Goal: Navigation & Orientation: Find specific page/section

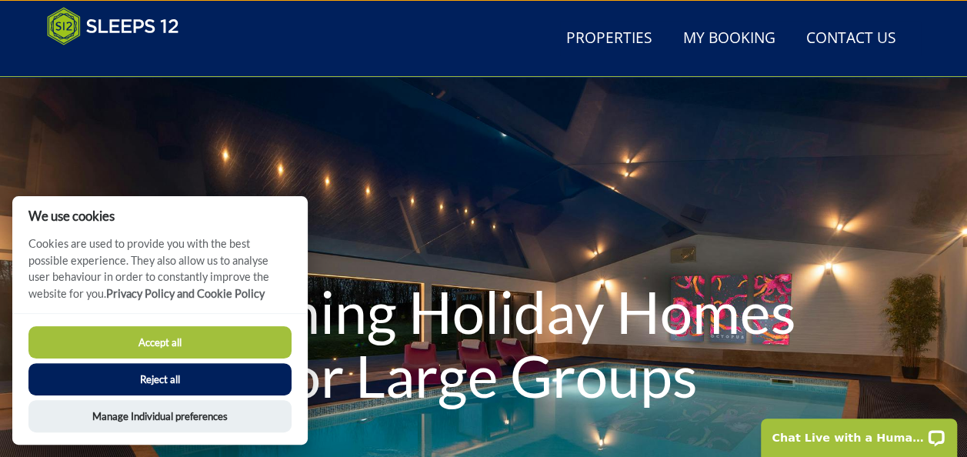
click at [145, 389] on button "Reject all" at bounding box center [159, 379] width 263 height 32
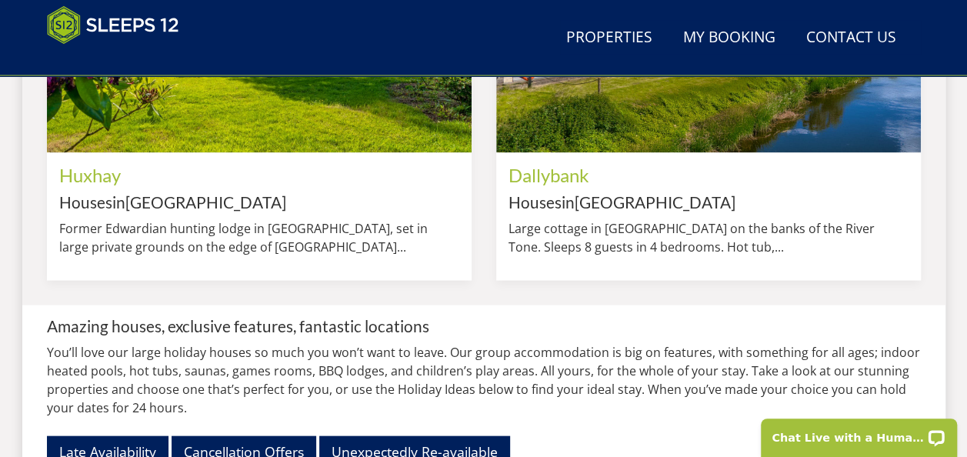
scroll to position [1466, 0]
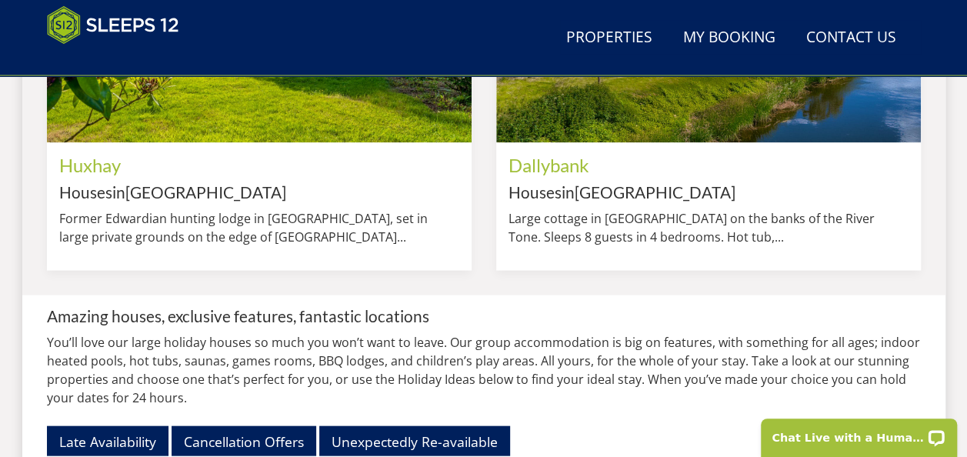
drag, startPoint x: 0, startPoint y: 0, endPoint x: 949, endPoint y: 147, distance: 960.6
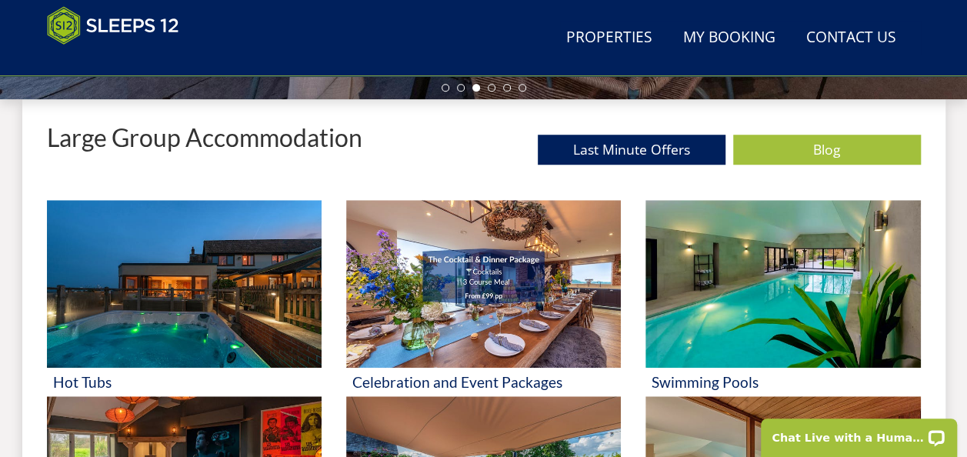
scroll to position [548, 0]
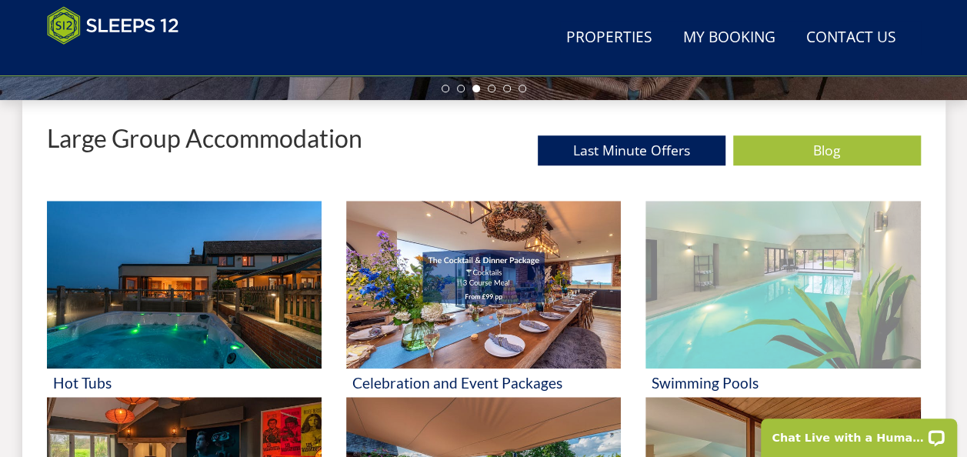
click at [703, 302] on img at bounding box center [782, 285] width 275 height 168
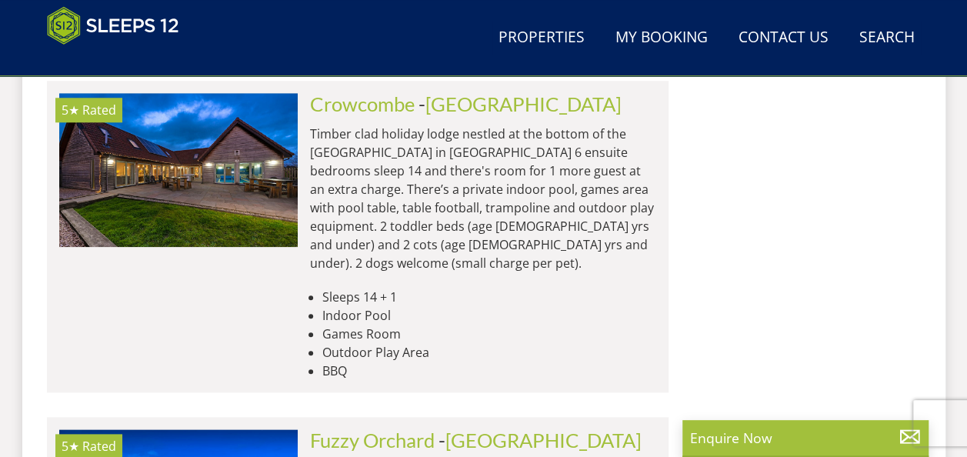
scroll to position [3580, 0]
